Goal: Communication & Community: Answer question/provide support

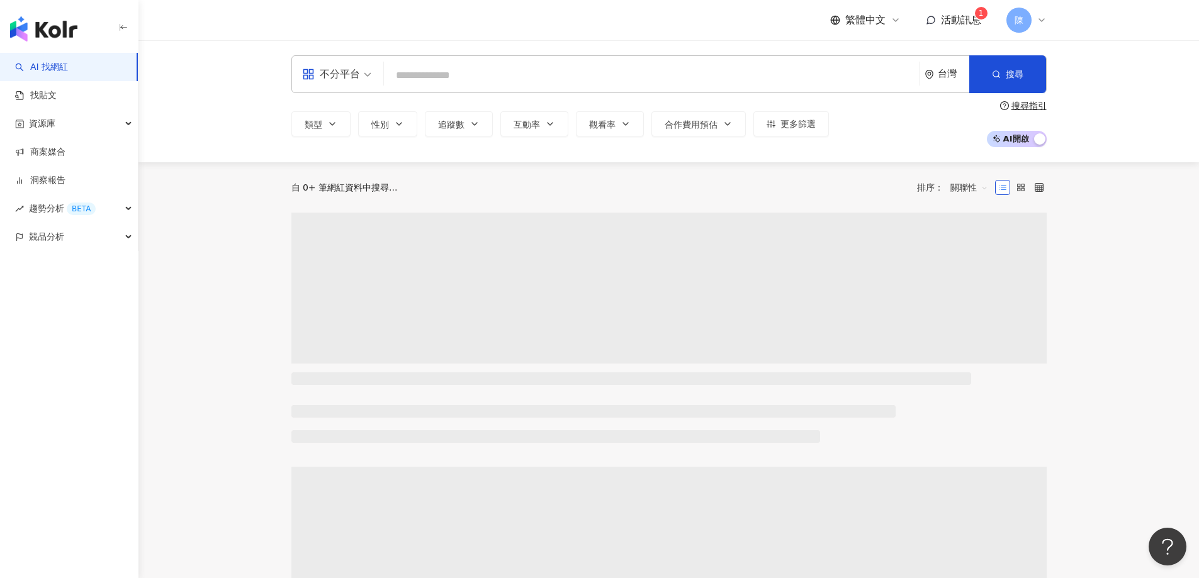
click at [955, 23] on span "活動訊息" at bounding box center [961, 20] width 40 height 12
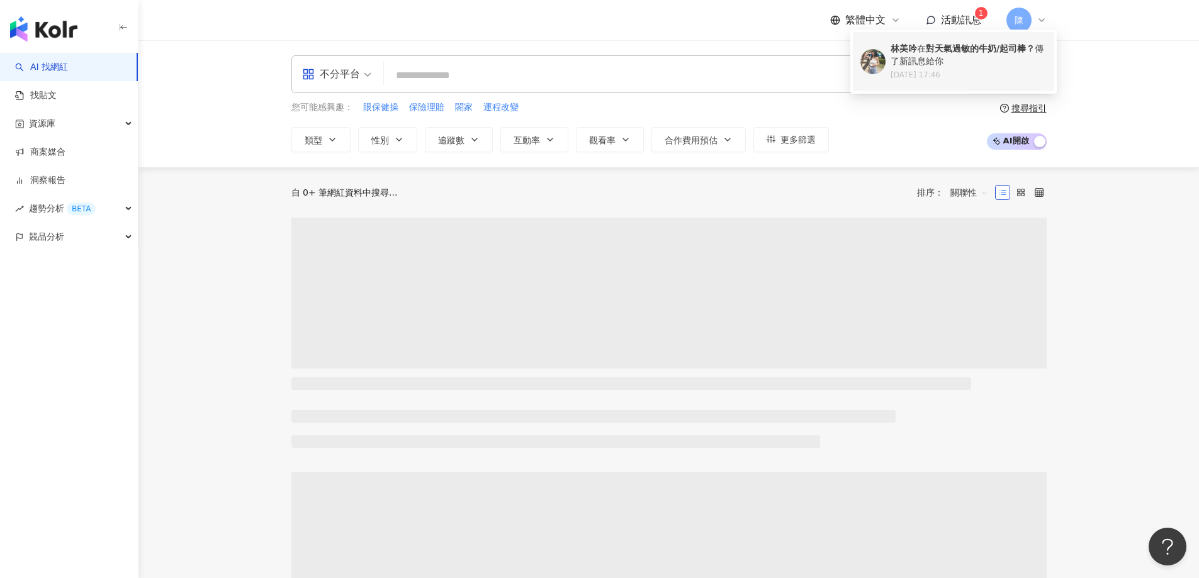
click at [955, 57] on div "[PERSON_NAME] 在 對天氣過敏的牛奶/起司棒？ 傳了新訊息給你" at bounding box center [968, 55] width 156 height 25
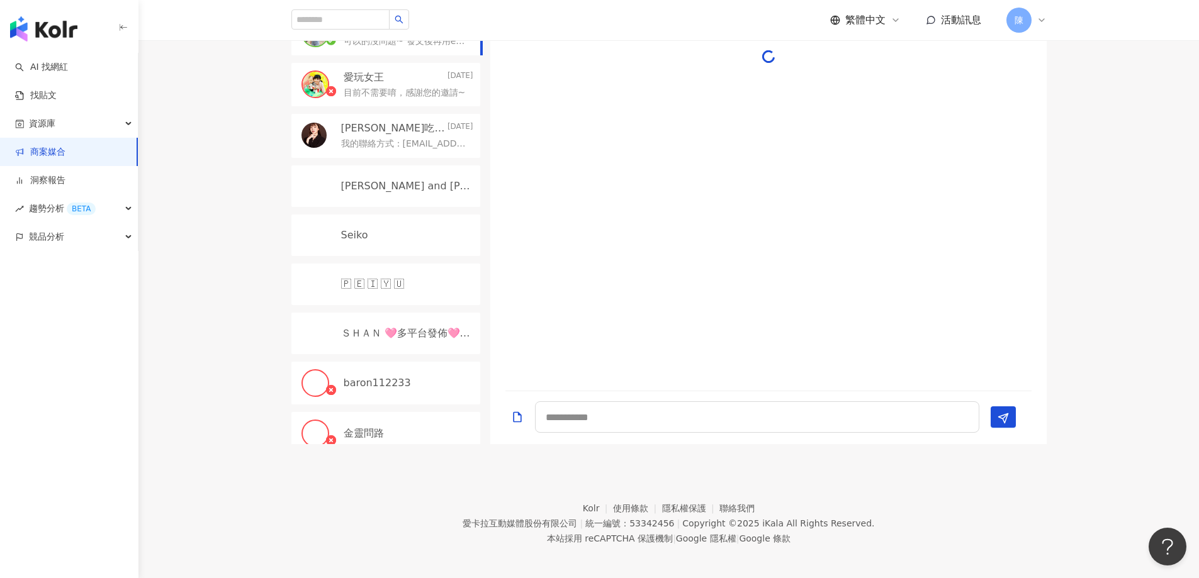
scroll to position [378, 0]
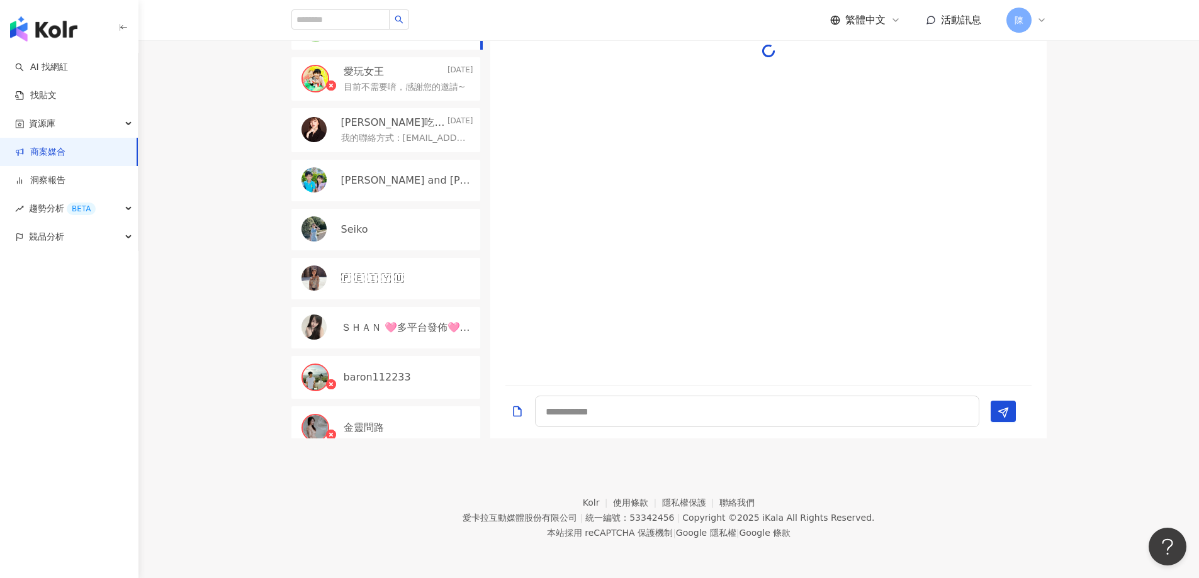
click at [413, 84] on p "目前不需要唷，感謝您的邀請~" at bounding box center [405, 87] width 122 height 13
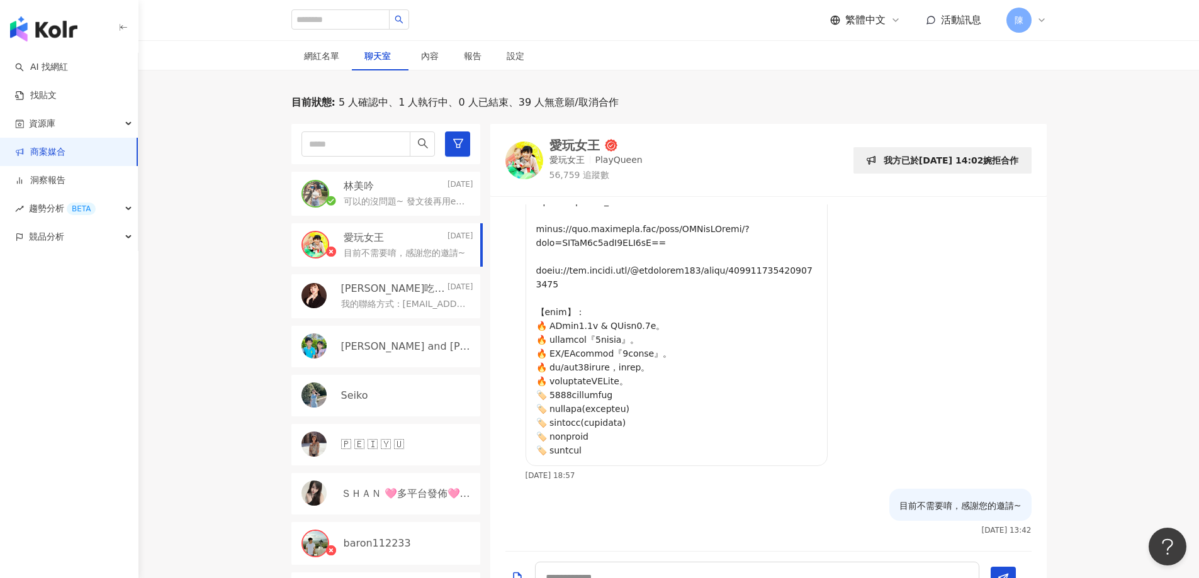
scroll to position [189, 0]
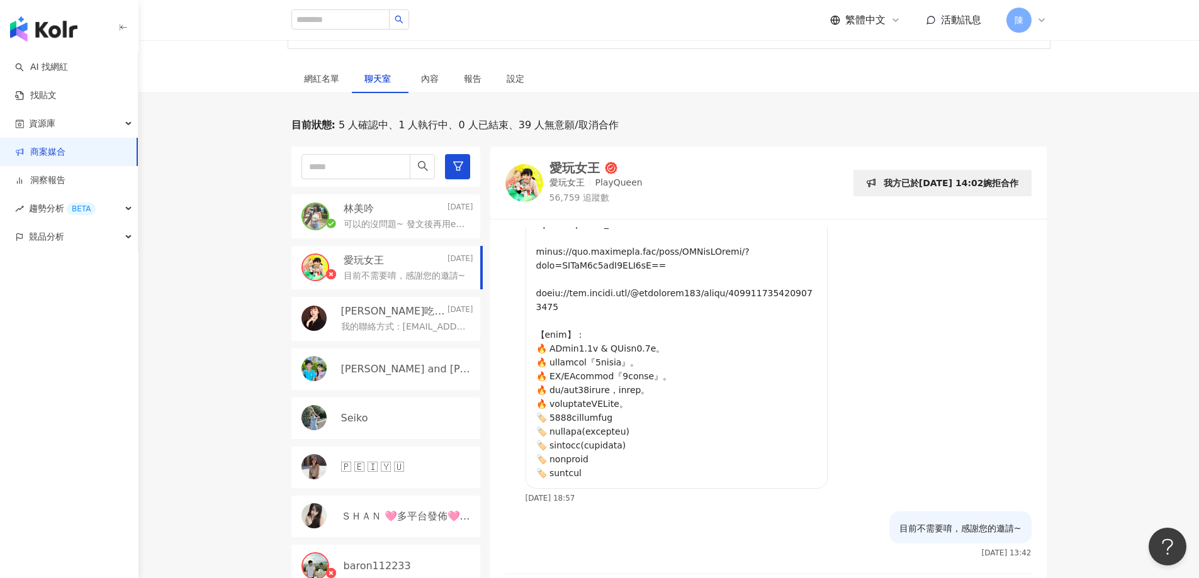
click at [403, 215] on div "[PERSON_NAME][DATE]" at bounding box center [409, 209] width 130 height 14
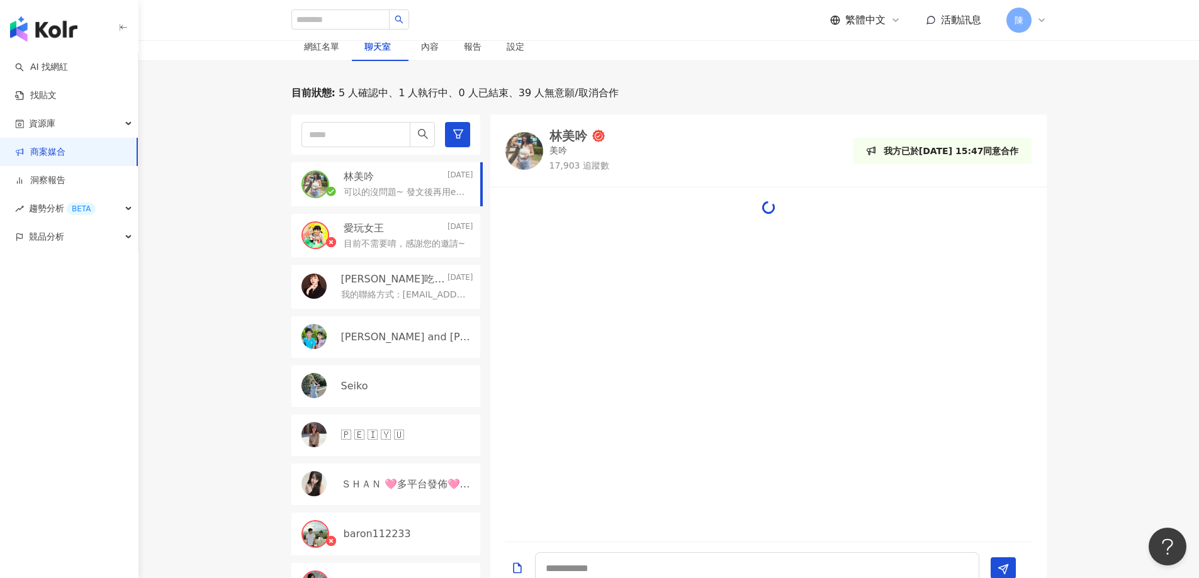
scroll to position [189, 0]
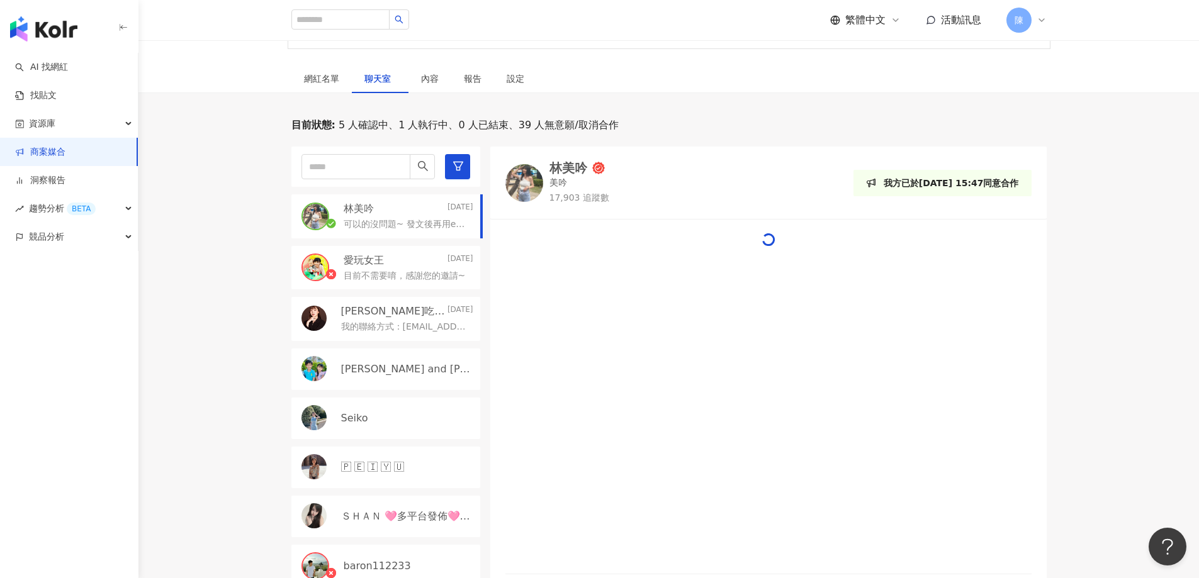
click at [404, 213] on div "[PERSON_NAME][DATE]" at bounding box center [409, 209] width 130 height 14
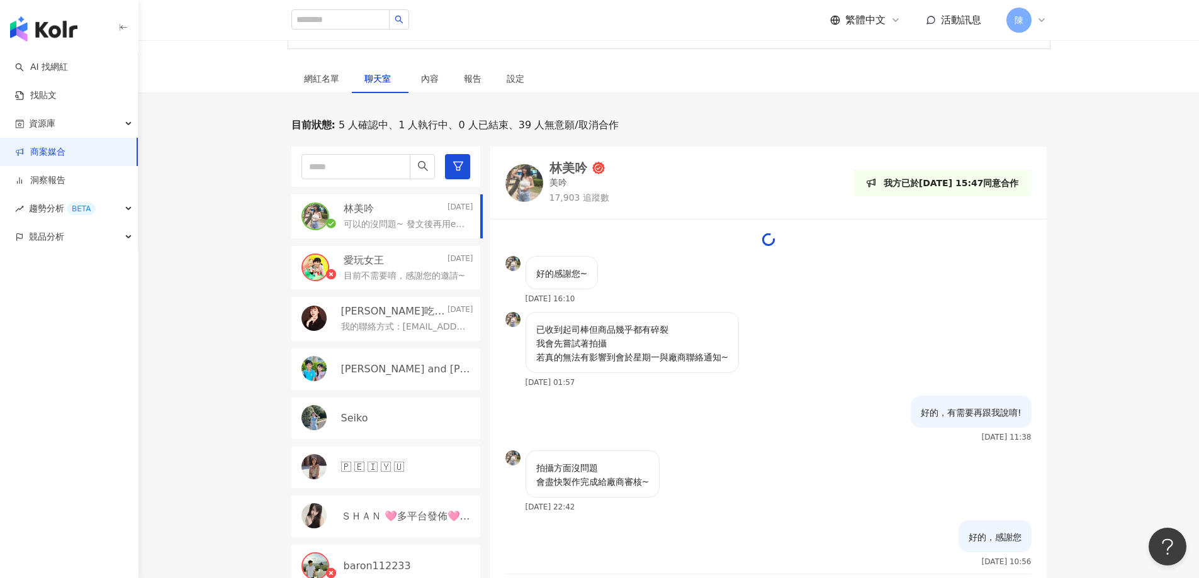
click at [585, 376] on div "已收到起司棒但商品幾乎都有碎裂 我會先嘗試著拍攝 若真的無法有影響到會於星期一與廠商聯絡通知~ [DATE] 01:57" at bounding box center [632, 349] width 214 height 75
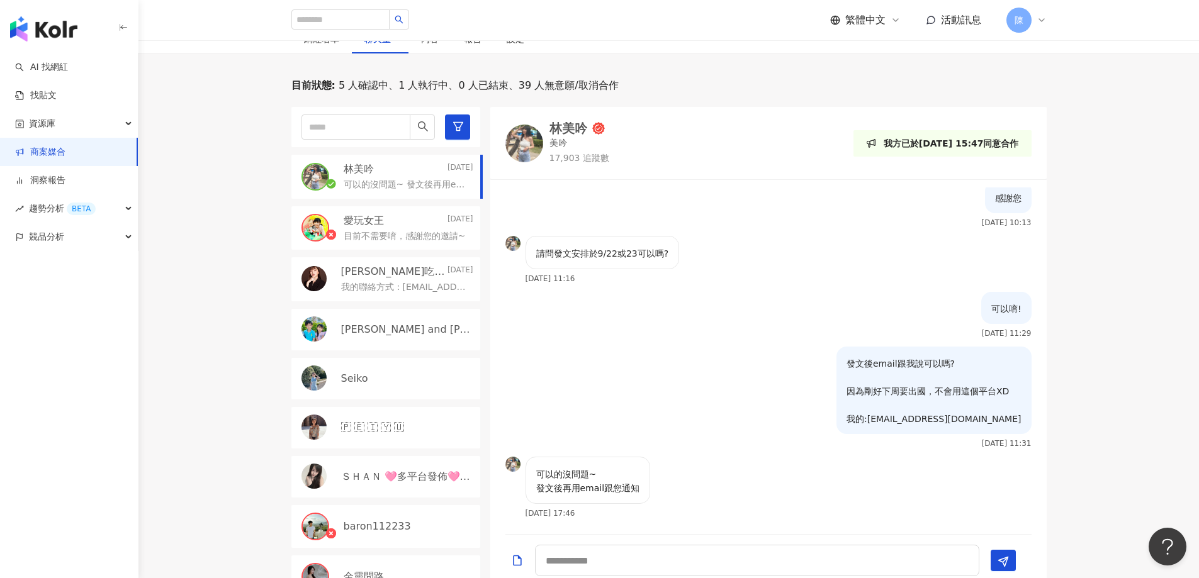
scroll to position [378, 0]
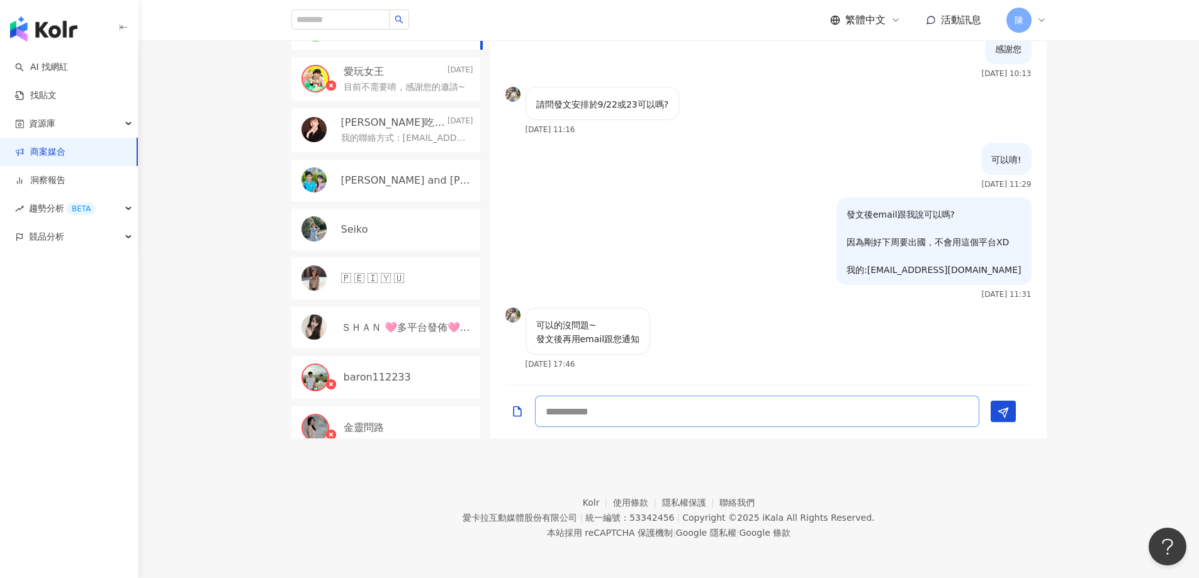
click at [773, 412] on textarea at bounding box center [757, 411] width 444 height 31
type textarea "****"
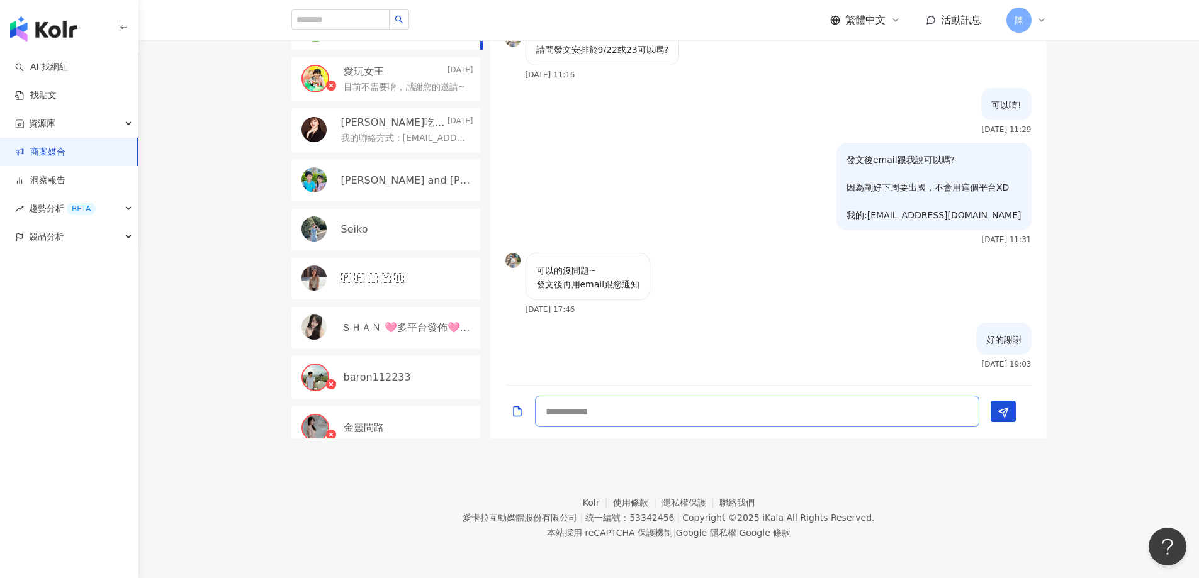
scroll to position [1855, 0]
